Goal: Check status: Check status

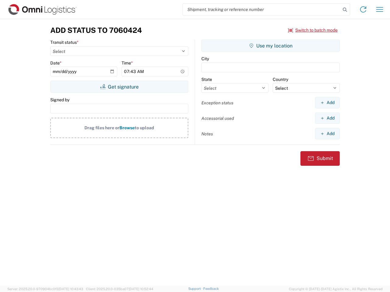
click at [262, 9] on input "search" at bounding box center [262, 10] width 158 height 12
click at [345, 10] on icon at bounding box center [344, 9] width 9 height 9
click at [363, 9] on icon at bounding box center [363, 10] width 10 height 10
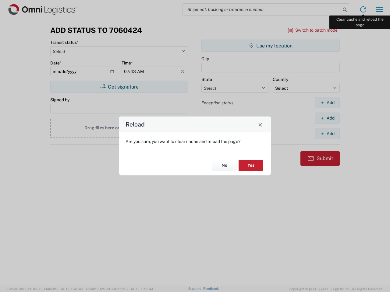
click at [379, 9] on div "Reload Are you sure, you want to clear cache and reload the page? No Yes" at bounding box center [195, 146] width 390 height 292
click at [313, 30] on div "Reload Are you sure, you want to clear cache and reload the page? No Yes" at bounding box center [195, 146] width 390 height 292
click at [119, 87] on div "Reload Are you sure, you want to clear cache and reload the page? No Yes" at bounding box center [195, 146] width 390 height 292
click at [270, 46] on div "Reload Are you sure, you want to clear cache and reload the page? No Yes" at bounding box center [195, 146] width 390 height 292
click at [327, 103] on div "Reload Are you sure, you want to clear cache and reload the page? No Yes" at bounding box center [195, 146] width 390 height 292
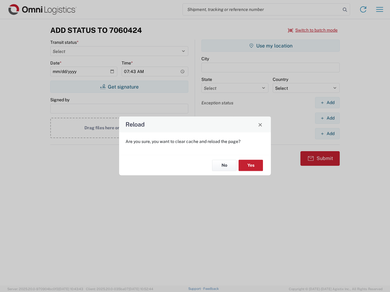
click at [327, 118] on div "Reload Are you sure, you want to clear cache and reload the page? No Yes" at bounding box center [195, 146] width 390 height 292
click at [327, 134] on div "Reload Are you sure, you want to clear cache and reload the page? No Yes" at bounding box center [195, 146] width 390 height 292
